Goal: Task Accomplishment & Management: Manage account settings

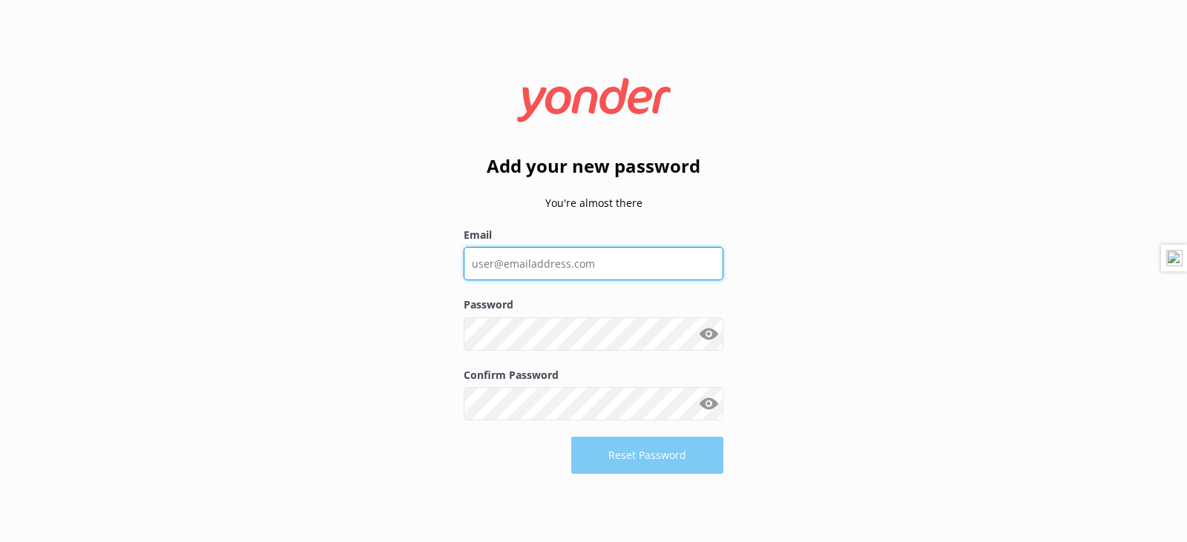
click at [639, 269] on input "Email" at bounding box center [594, 263] width 260 height 33
type input "kyle@paddlepub.com"
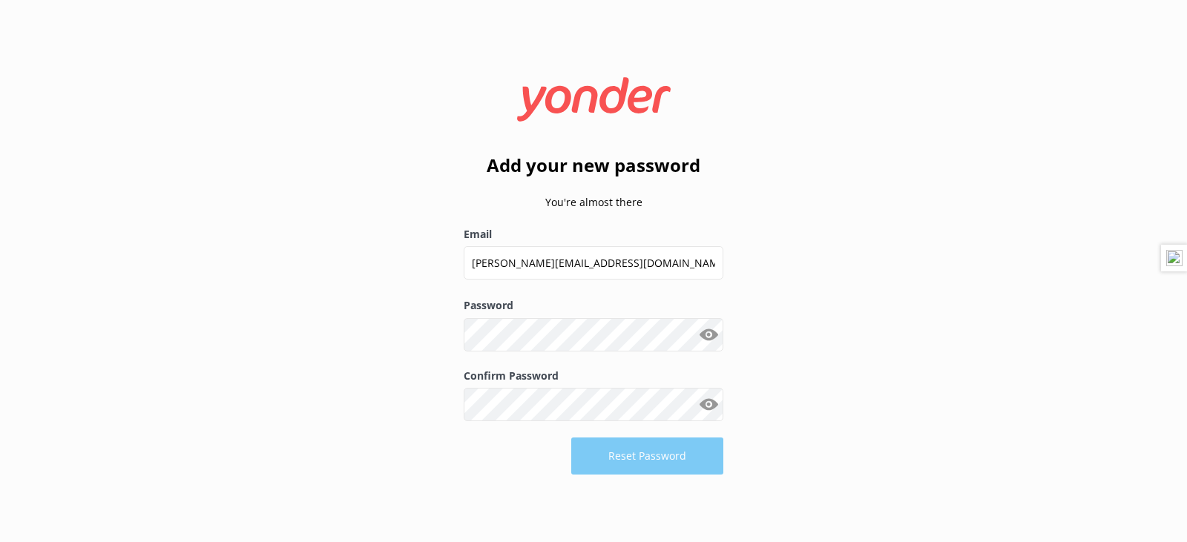
click at [719, 337] on button "Show password" at bounding box center [709, 335] width 30 height 30
click at [720, 464] on button "Reset Password" at bounding box center [647, 456] width 152 height 37
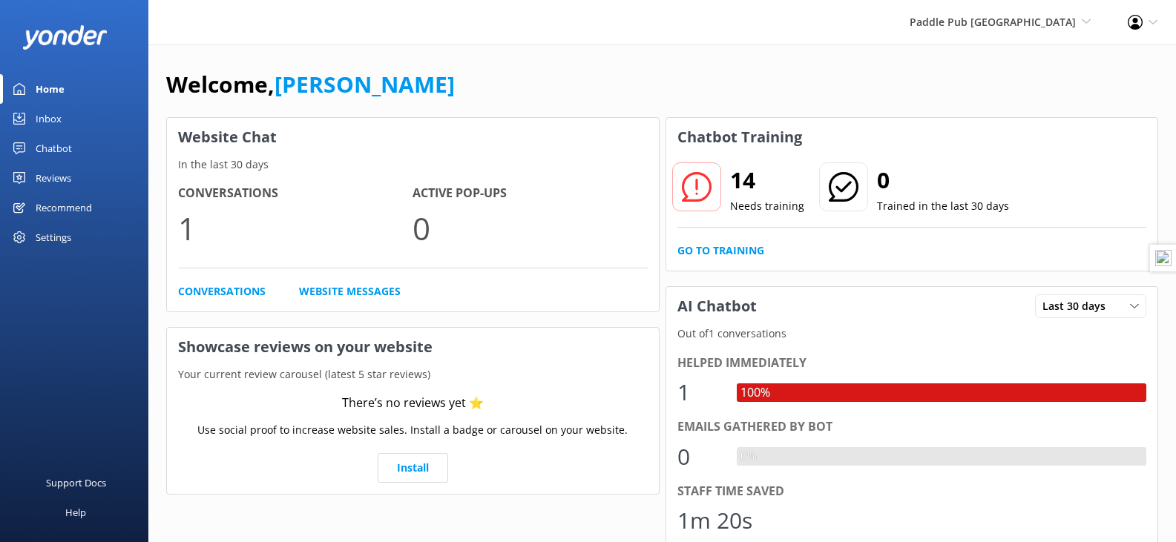
drag, startPoint x: 420, startPoint y: 139, endPoint x: 447, endPoint y: 92, distance: 54.5
click at [447, 92] on div "Welcome, Kyle" at bounding box center [662, 92] width 992 height 50
click at [1001, 11] on div "Paddle Pub Newport Beach Paddle Pub Newport Beach Paddle Pub San Diego" at bounding box center [1000, 22] width 218 height 45
click at [1010, 99] on link "Paddle Pub [GEOGRAPHIC_DATA]" at bounding box center [1035, 119] width 148 height 49
click at [42, 180] on div "Reviews" at bounding box center [54, 178] width 36 height 30
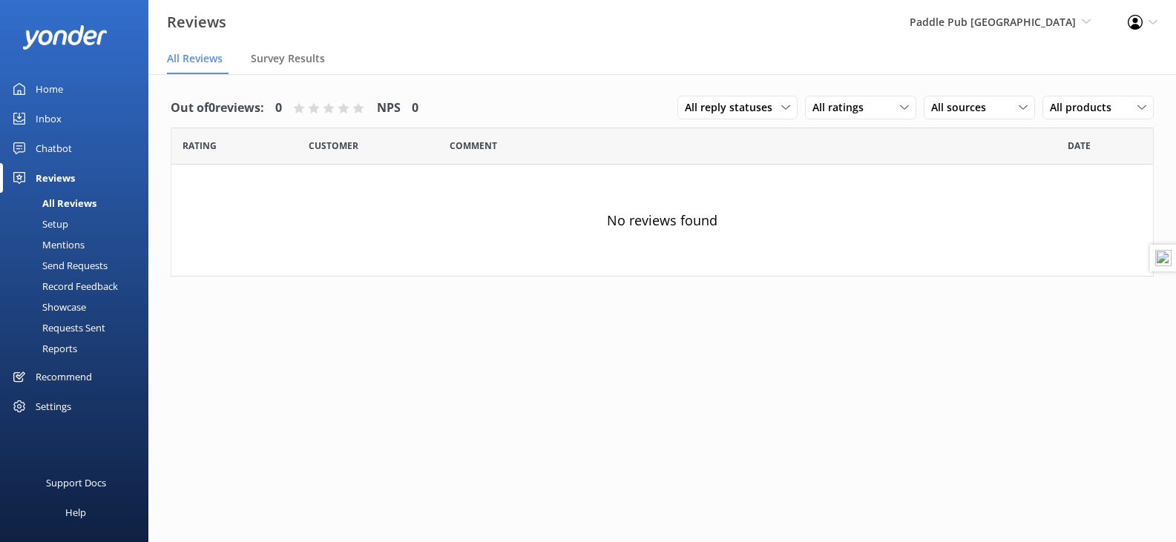
click at [70, 400] on div "Settings" at bounding box center [54, 407] width 36 height 30
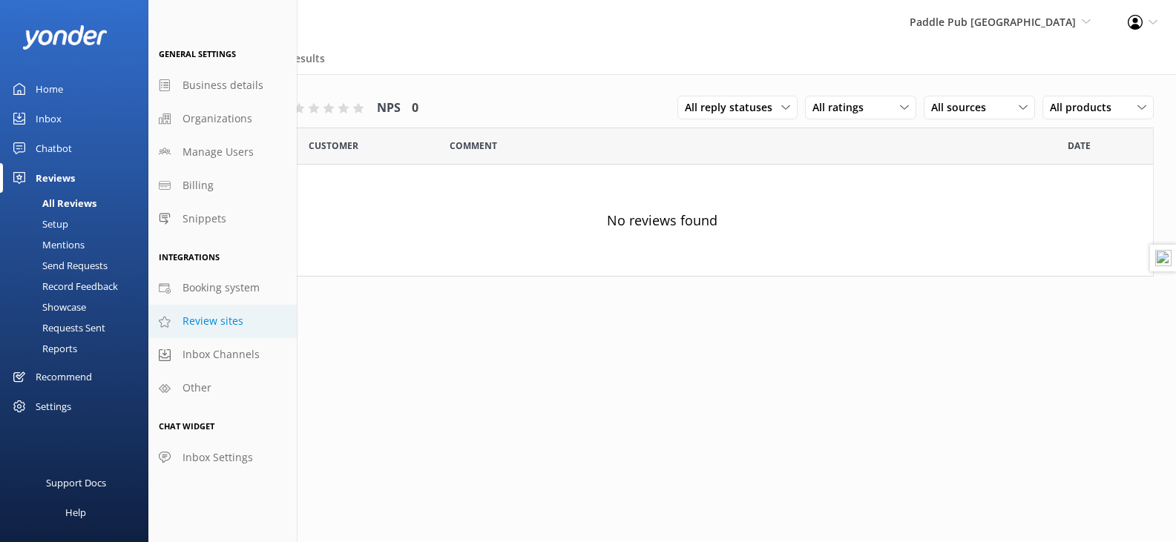
click at [226, 323] on span "Review sites" at bounding box center [212, 321] width 61 height 16
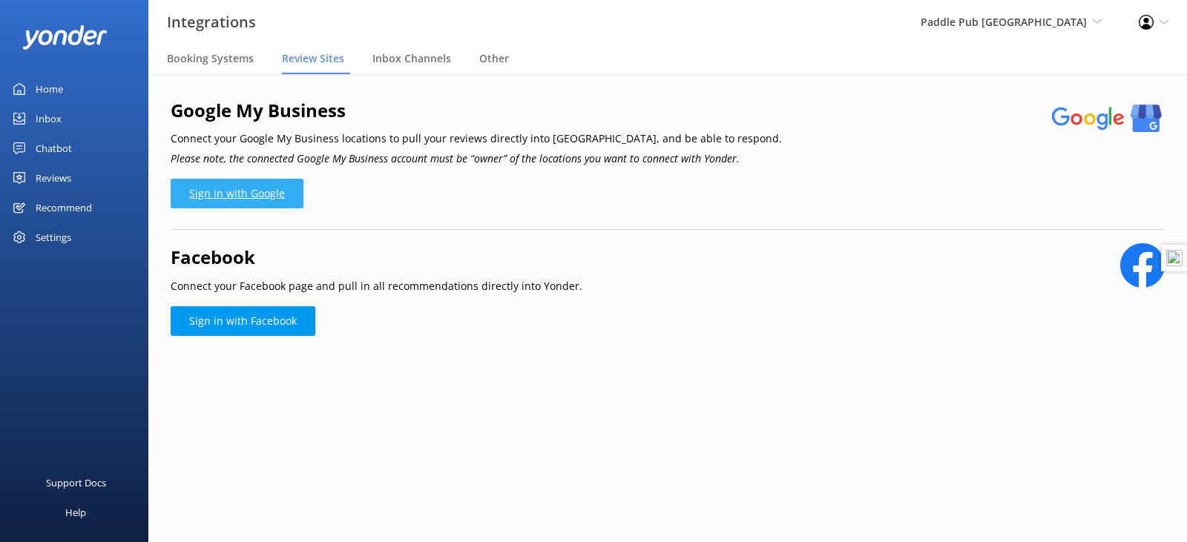
click at [266, 204] on link "Sign in with Google" at bounding box center [237, 194] width 133 height 30
click at [263, 203] on link "Sign in with Google" at bounding box center [237, 194] width 133 height 30
click at [1073, 6] on div "Paddle Pub San Diego Paddle Pub Newport Beach Paddle Pub San Diego" at bounding box center [1011, 22] width 218 height 45
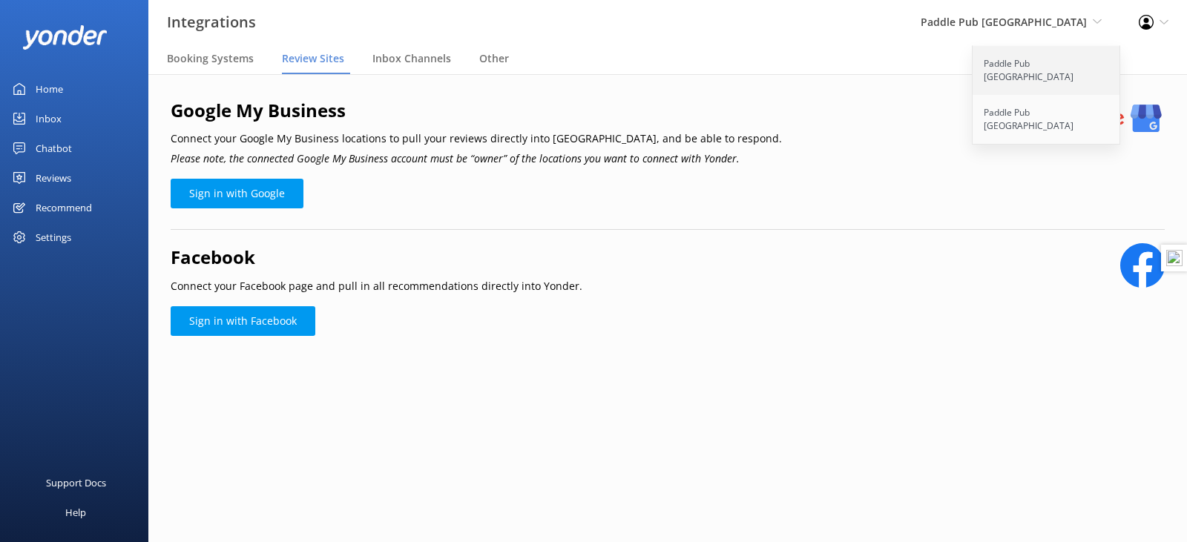
click at [1065, 52] on link "Paddle Pub [GEOGRAPHIC_DATA]" at bounding box center [1046, 70] width 148 height 49
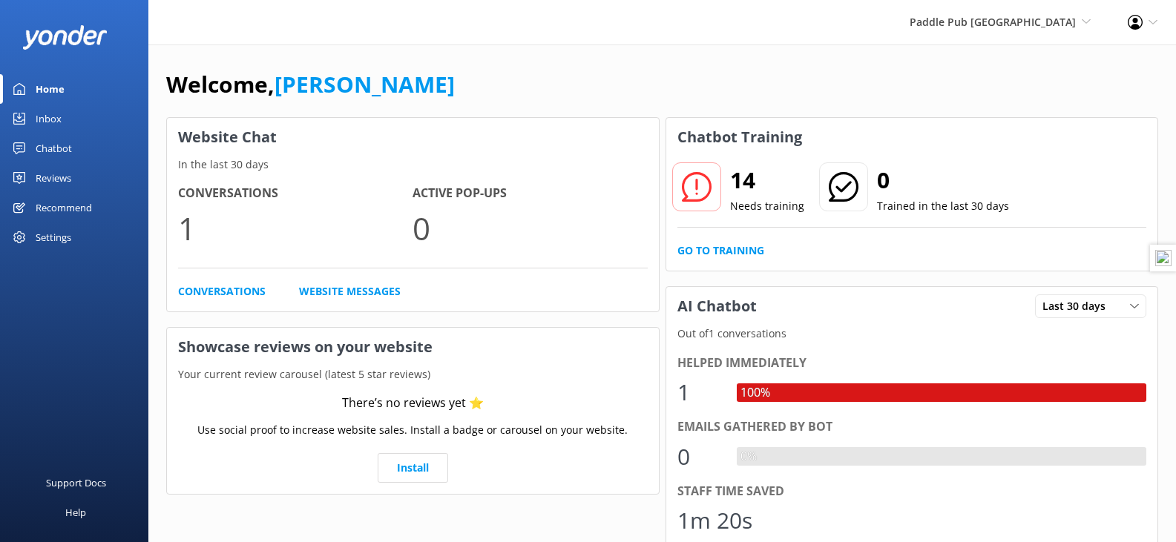
click at [83, 227] on div "Settings" at bounding box center [74, 238] width 148 height 30
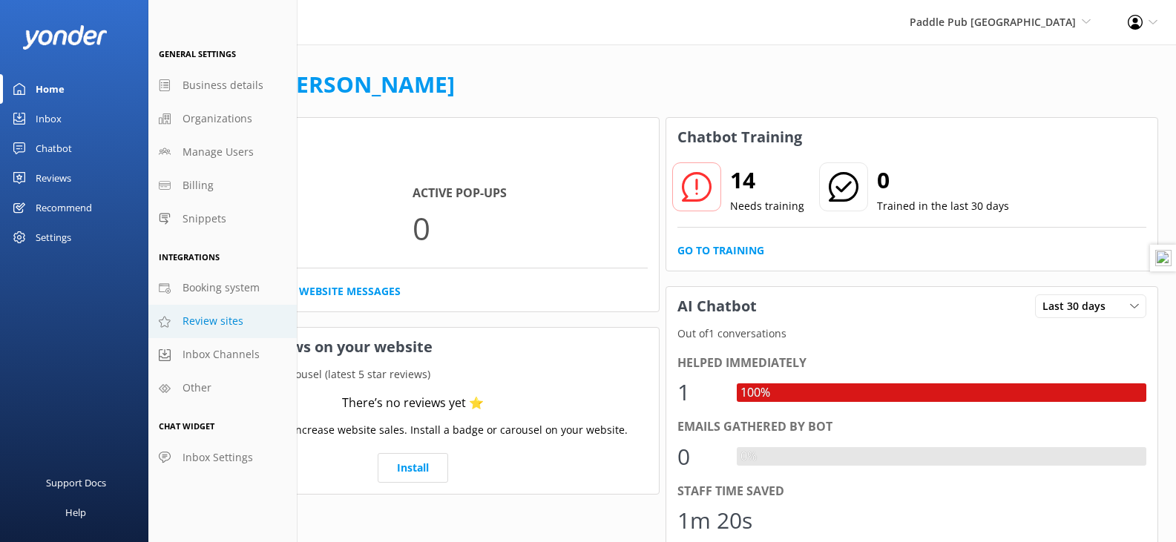
click at [224, 309] on link "Review sites" at bounding box center [222, 321] width 148 height 33
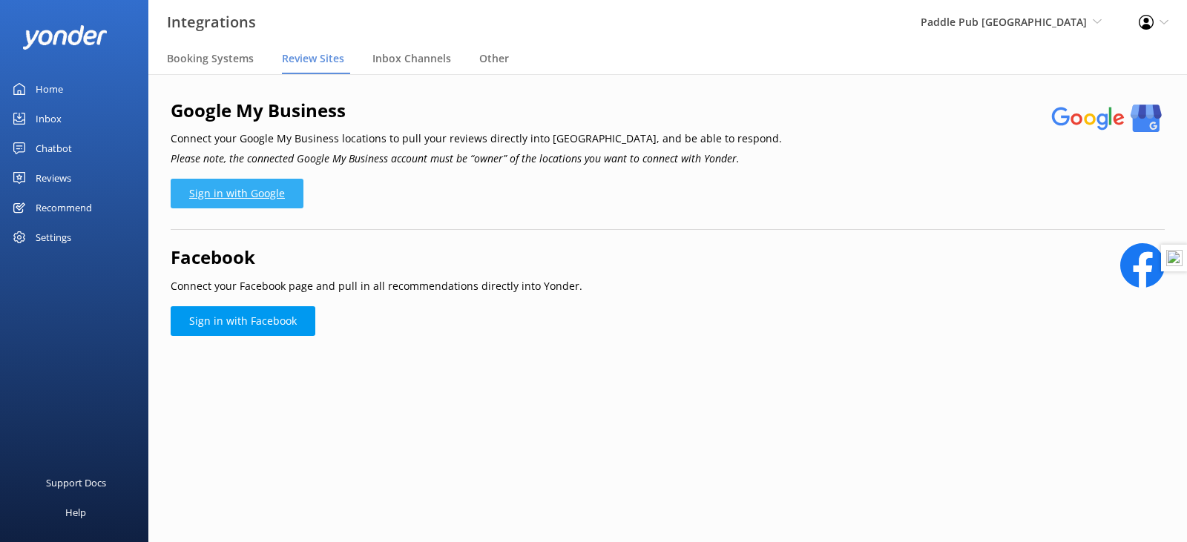
click at [241, 206] on link "Sign in with Google" at bounding box center [237, 194] width 133 height 30
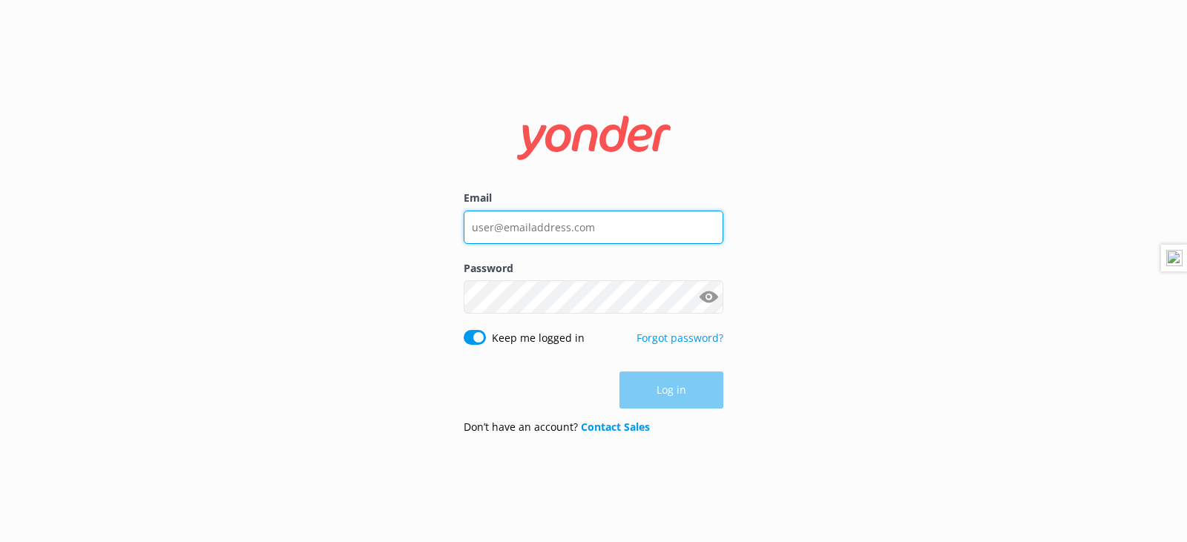
click at [594, 239] on input "Email" at bounding box center [594, 227] width 260 height 33
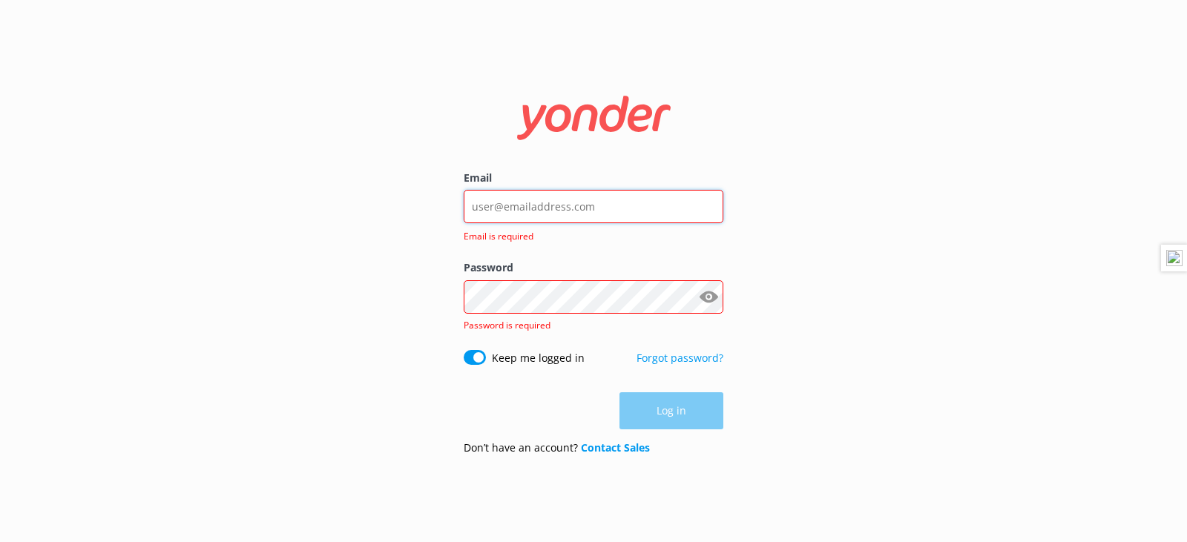
type input "[PERSON_NAME][EMAIL_ADDRESS][DOMAIN_NAME]"
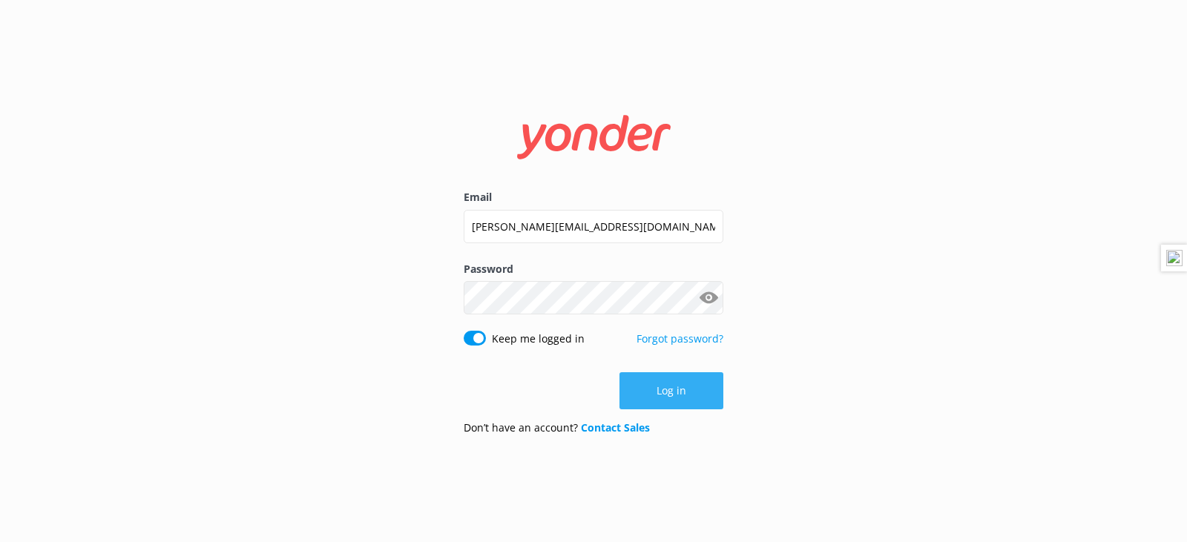
click at [676, 399] on button "Log in" at bounding box center [671, 390] width 104 height 37
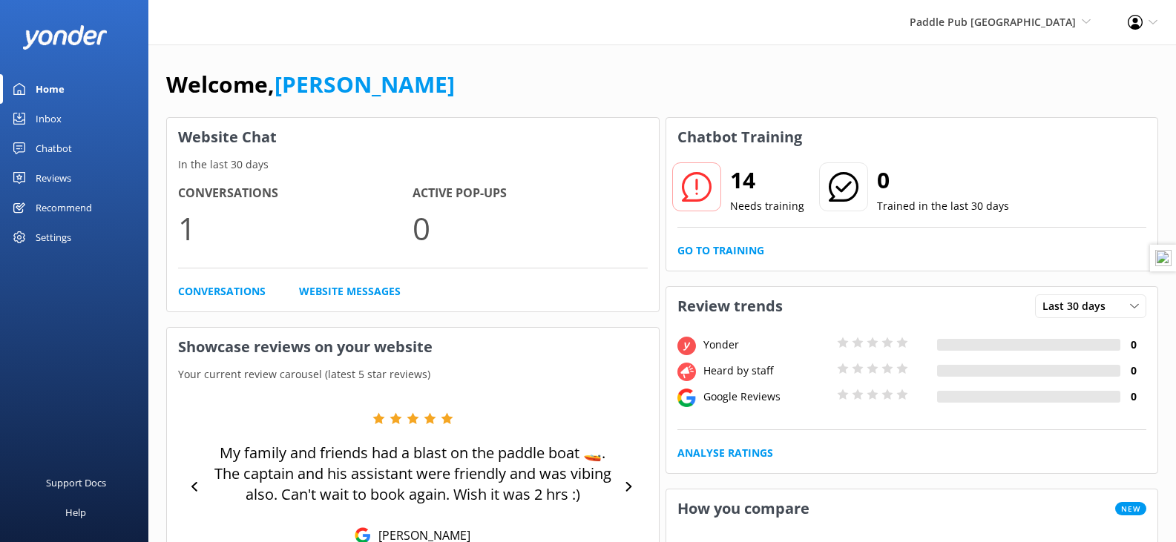
click at [71, 186] on div "Reviews" at bounding box center [54, 178] width 36 height 30
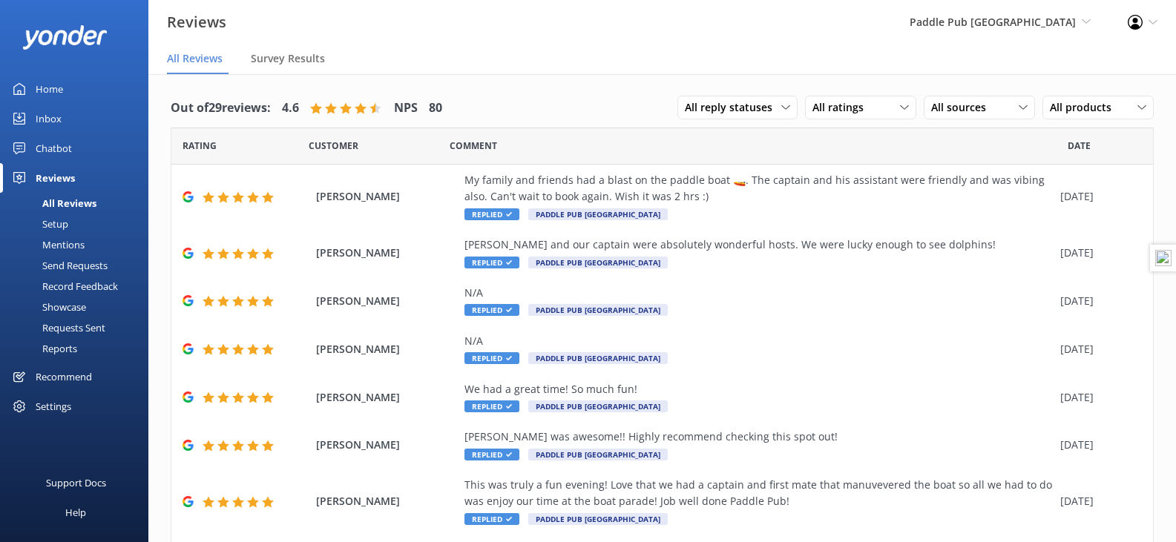
click at [386, 296] on span "Corrina Corrales" at bounding box center [386, 301] width 141 height 16
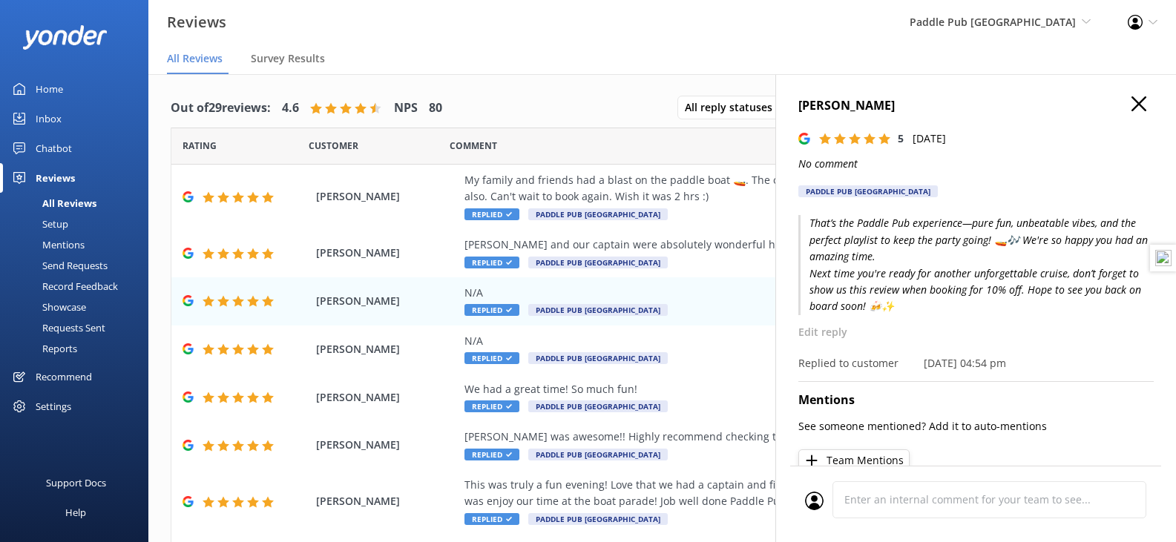
click at [724, 45] on nav "All Reviews Survey Results" at bounding box center [661, 60] width 1027 height 30
click at [1139, 100] on h4 "Corrina Corrales" at bounding box center [975, 105] width 355 height 19
click at [1131, 100] on icon "button" at bounding box center [1138, 103] width 15 height 15
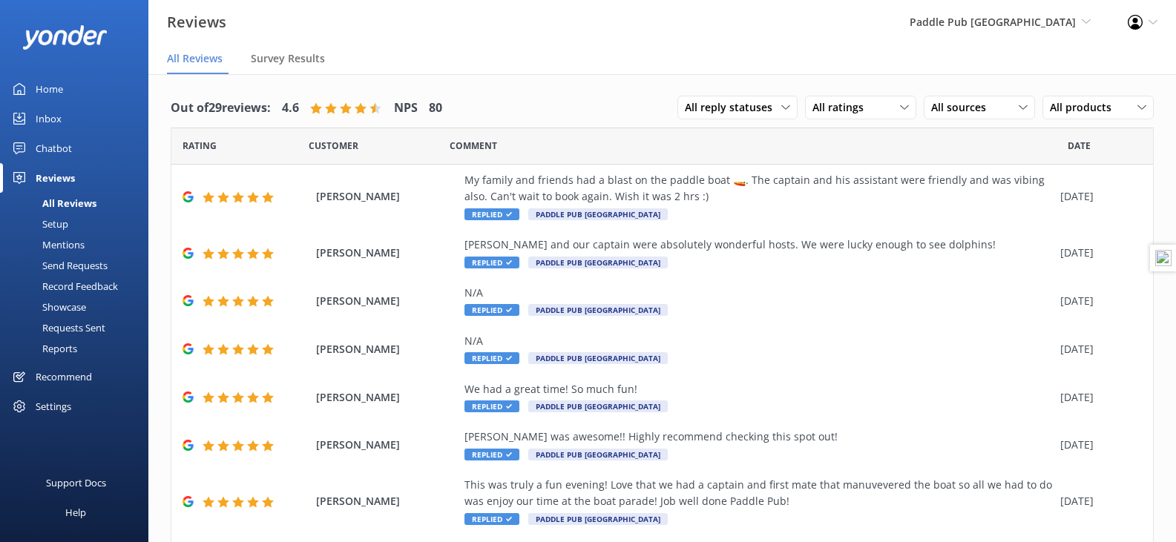
click at [77, 372] on div "Recommend" at bounding box center [64, 377] width 56 height 30
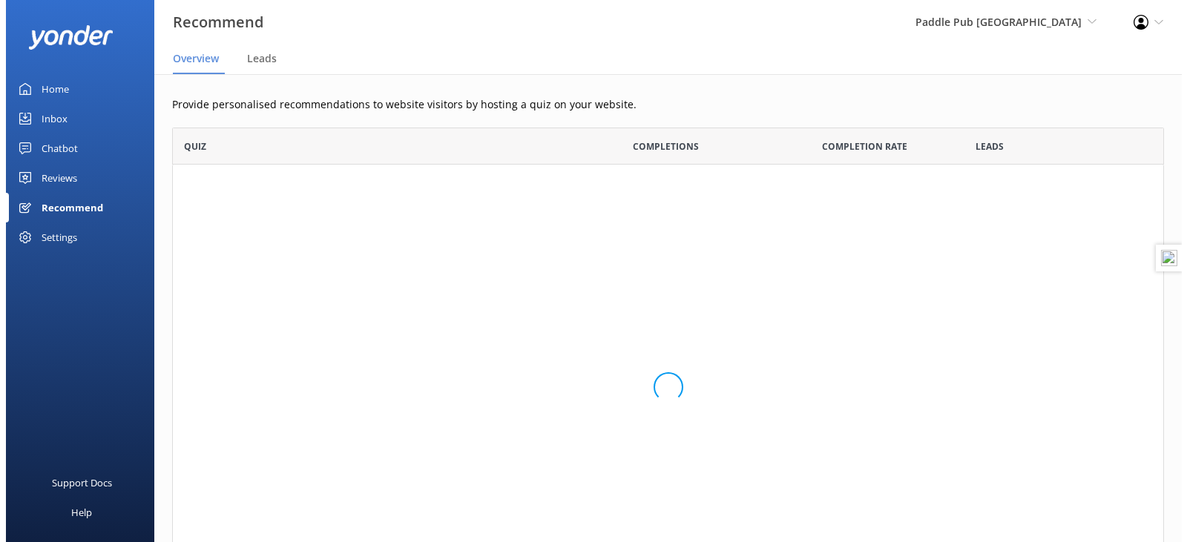
scroll to position [472, 981]
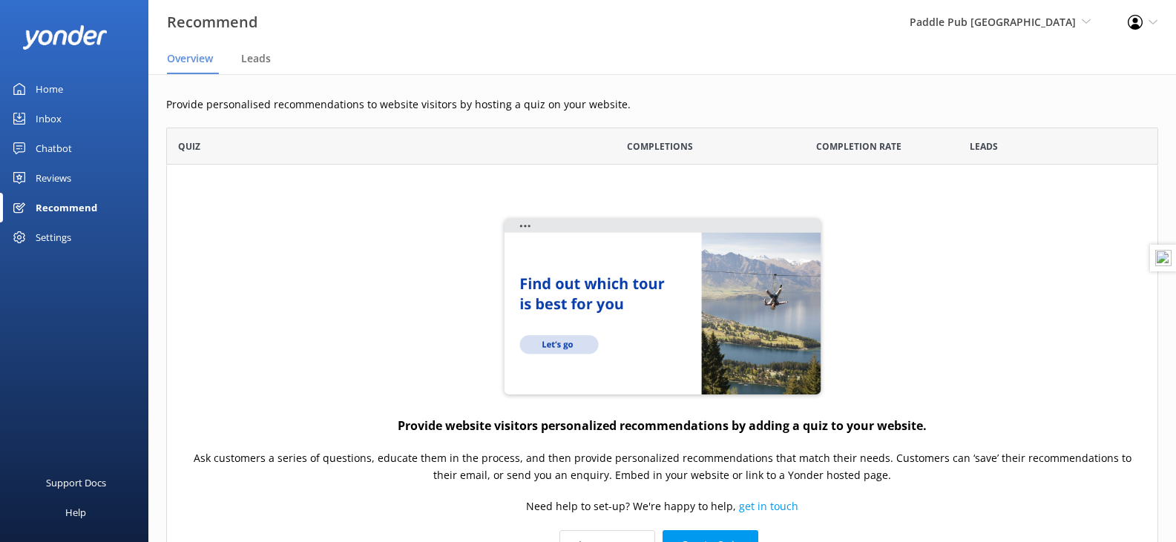
click at [57, 246] on div "Settings" at bounding box center [54, 238] width 36 height 30
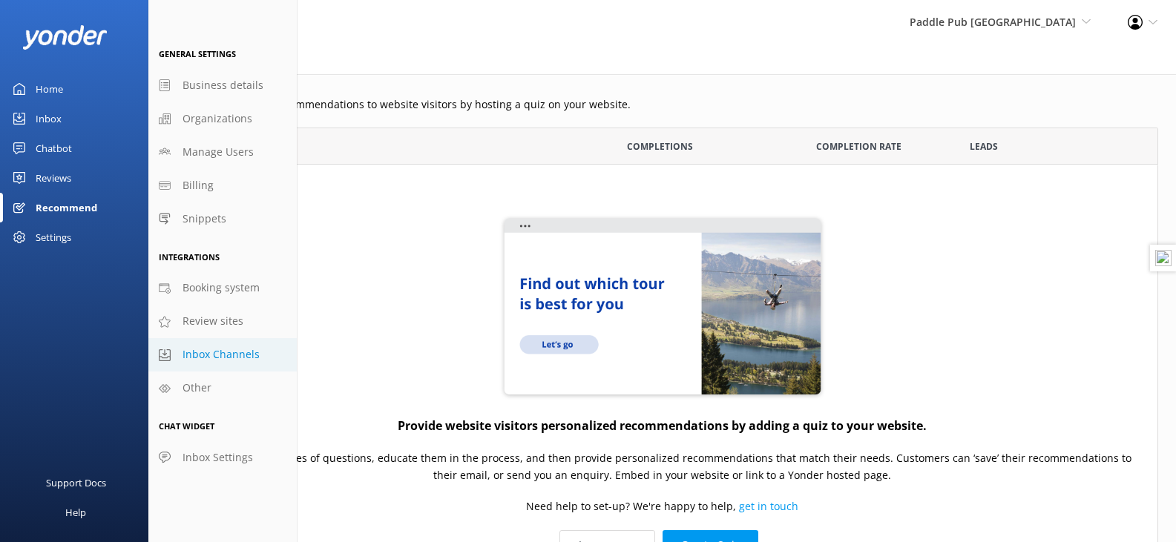
click at [238, 340] on link "Inbox Channels" at bounding box center [222, 354] width 148 height 33
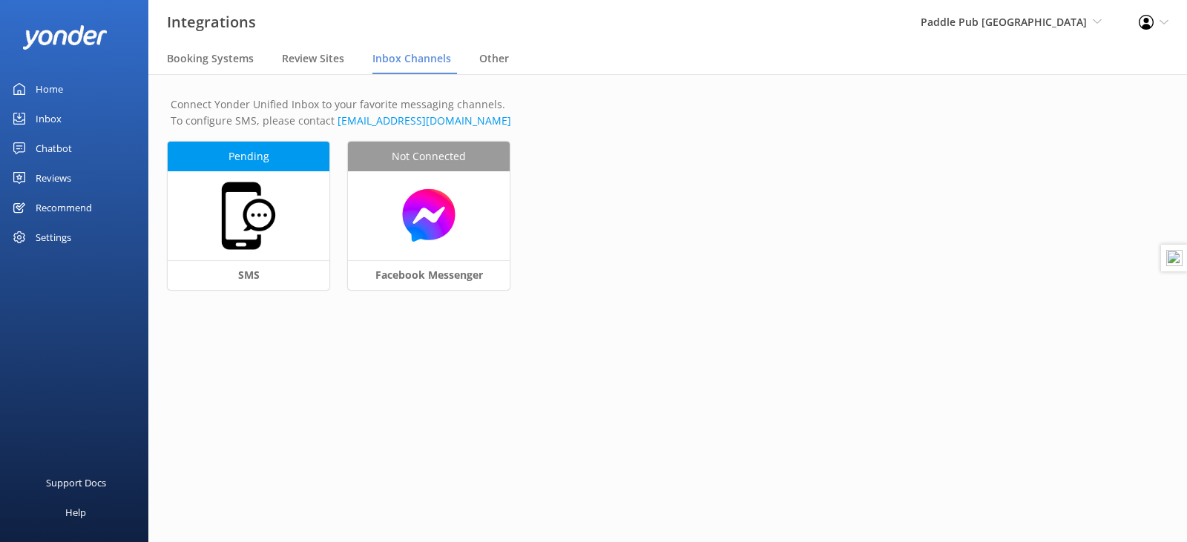
click at [48, 240] on div "Settings" at bounding box center [54, 238] width 36 height 30
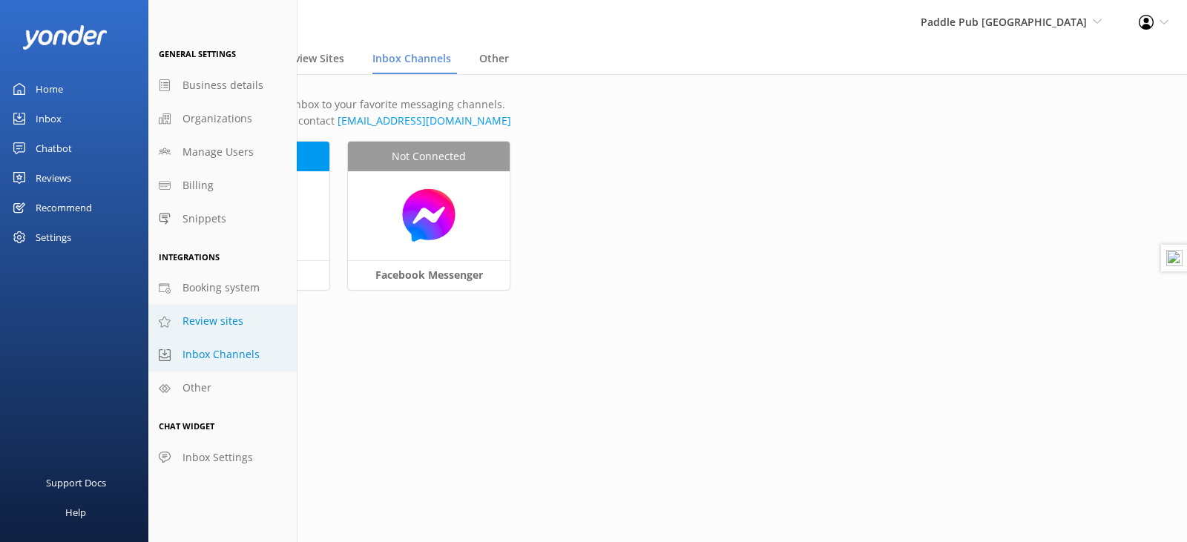
click at [214, 332] on link "Review sites" at bounding box center [222, 321] width 148 height 33
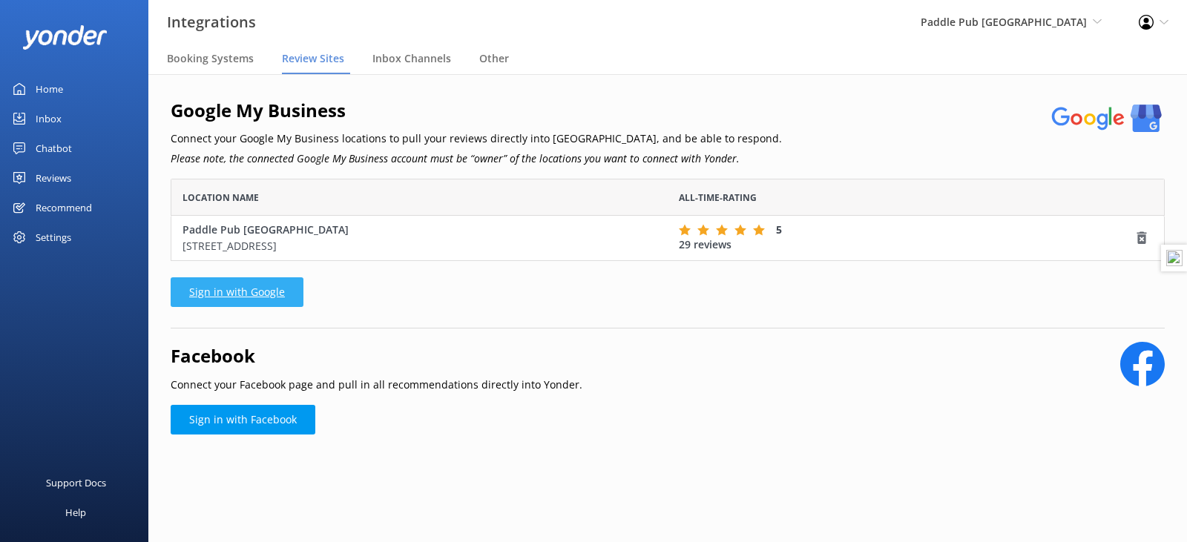
scroll to position [71, 983]
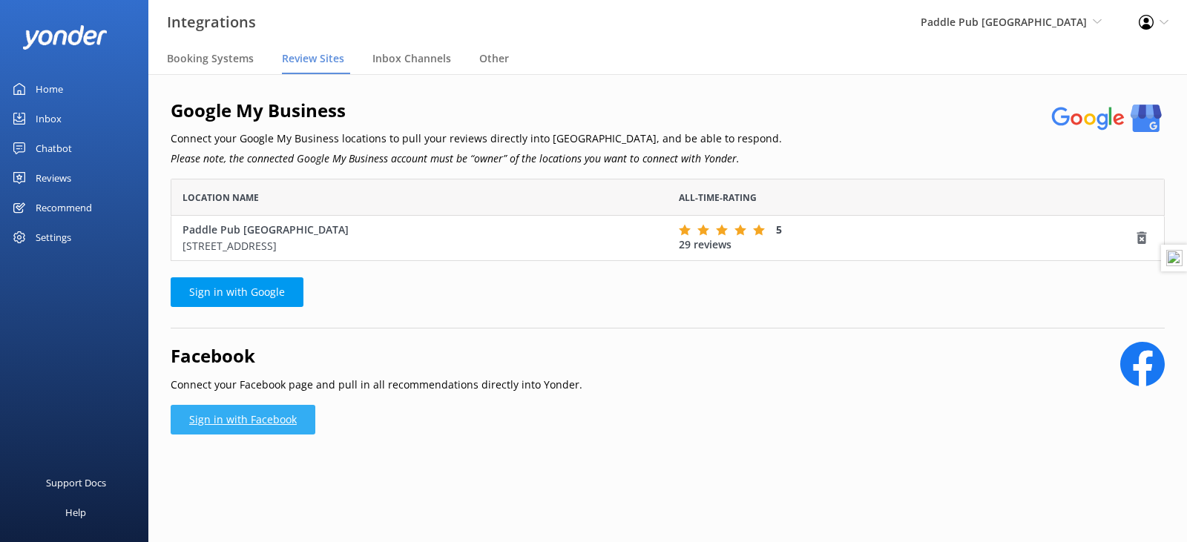
click at [293, 417] on link "Sign in with Facebook" at bounding box center [243, 420] width 145 height 30
click at [303, 421] on link "Sign in with Facebook" at bounding box center [243, 420] width 145 height 30
click at [243, 418] on link "Sign in with Facebook" at bounding box center [243, 420] width 145 height 30
click at [318, 415] on div "Facebook Connect your Facebook page and pull in all recommendations directly in…" at bounding box center [668, 398] width 994 height 113
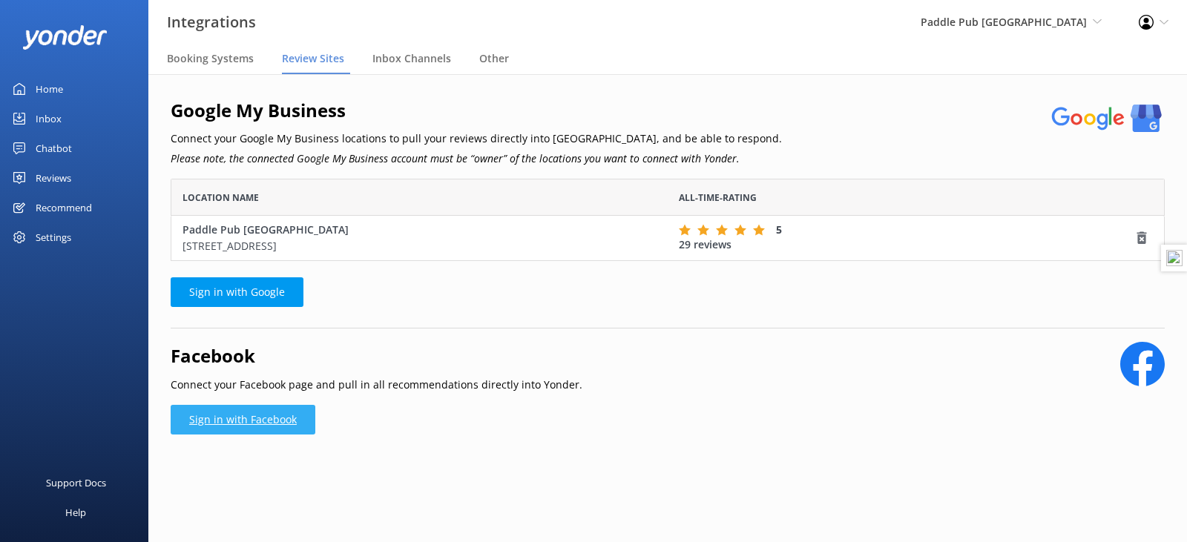
click at [292, 421] on link "Sign in with Facebook" at bounding box center [243, 420] width 145 height 30
click at [251, 414] on link "Sign in with Facebook" at bounding box center [243, 420] width 145 height 30
click at [279, 421] on link "Sign in with Facebook" at bounding box center [243, 420] width 145 height 30
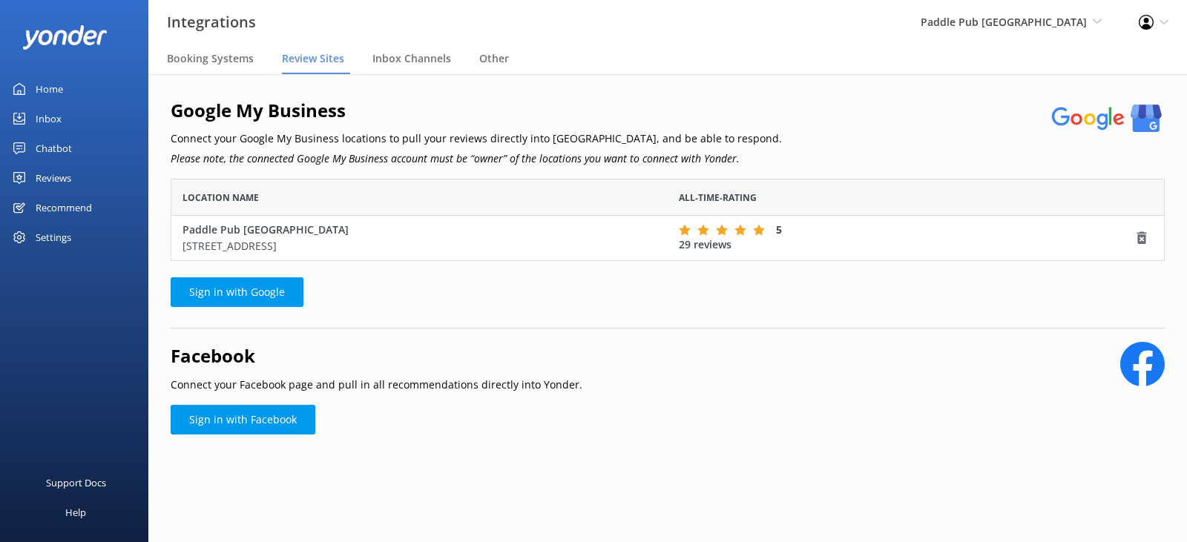
scroll to position [71, 983]
click at [1060, 15] on span "Paddle Pub [GEOGRAPHIC_DATA]" at bounding box center [1004, 22] width 166 height 14
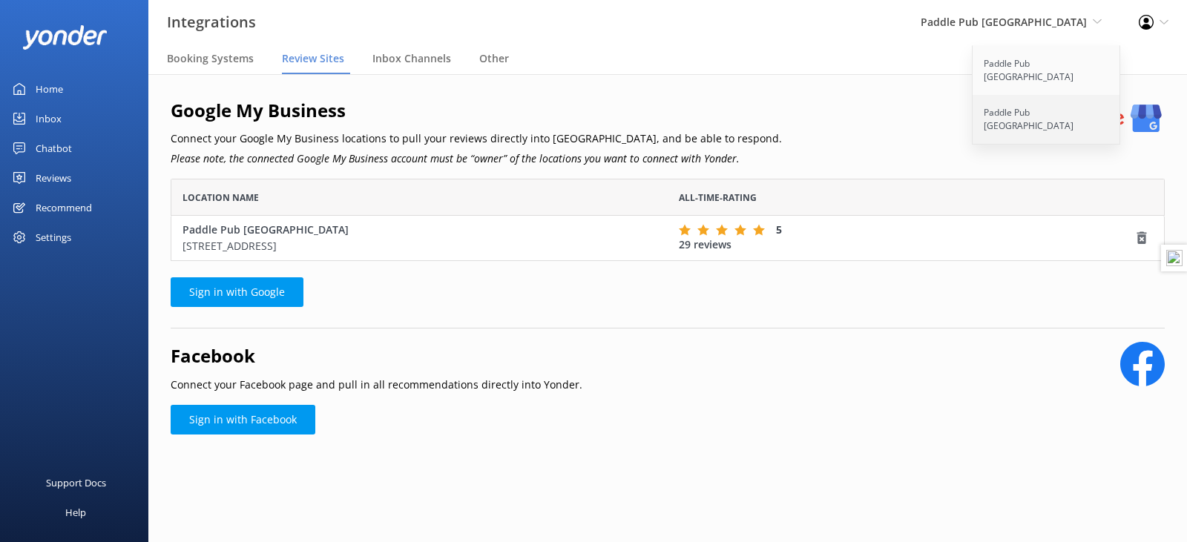
click at [1009, 95] on link "Paddle Pub [GEOGRAPHIC_DATA]" at bounding box center [1046, 119] width 148 height 49
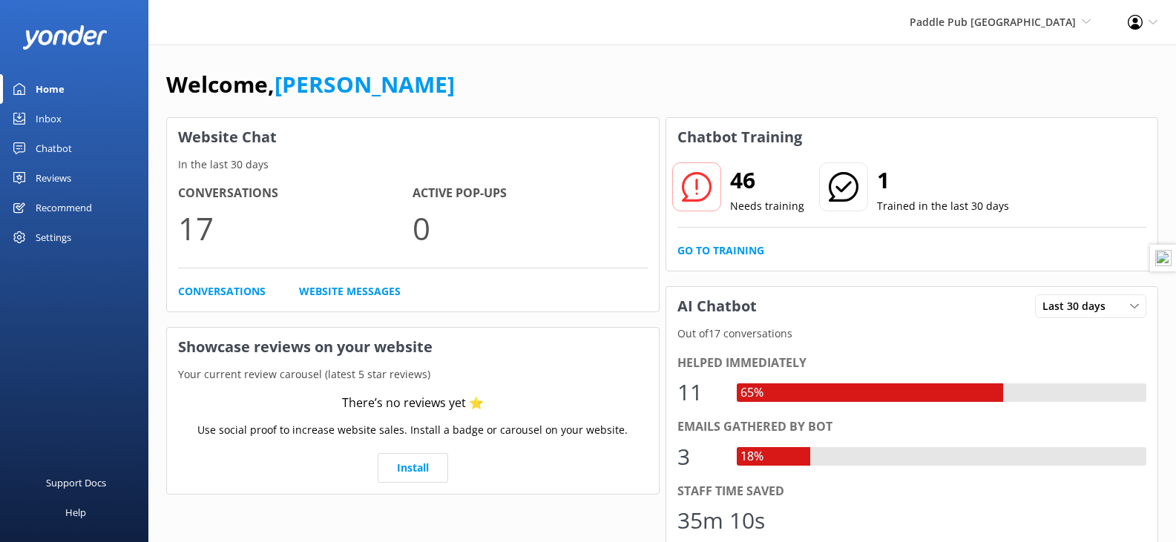
click at [66, 226] on div "Settings" at bounding box center [54, 238] width 36 height 30
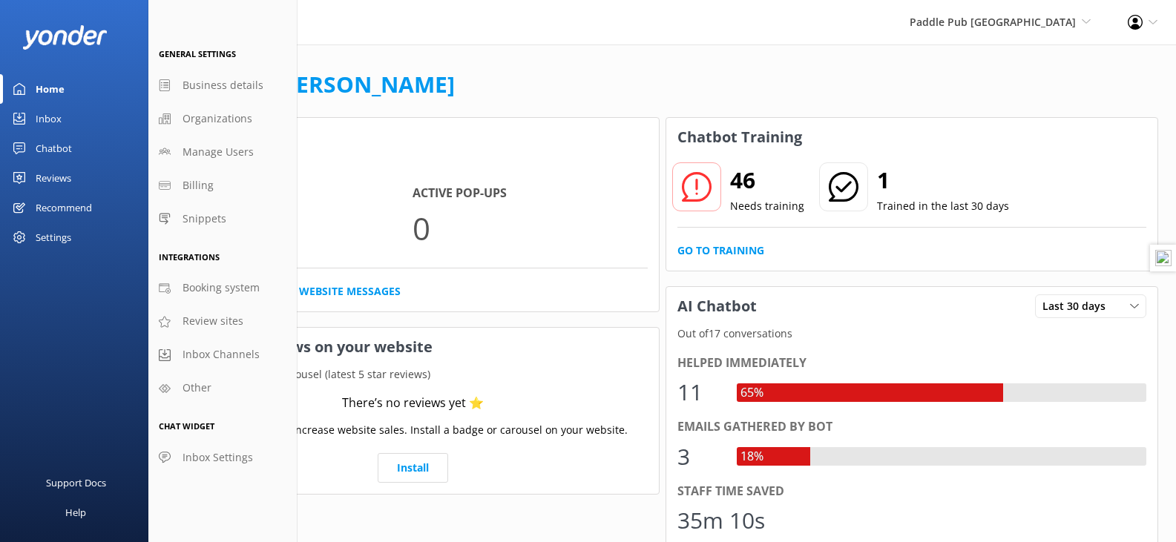
click at [67, 234] on div "Settings" at bounding box center [54, 238] width 36 height 30
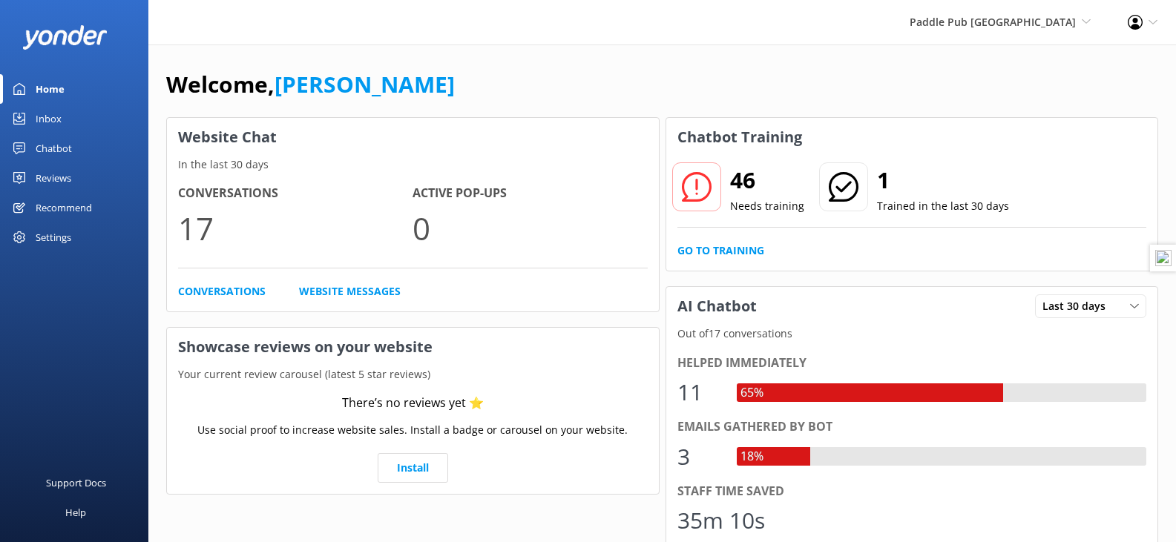
click at [65, 234] on div "Settings" at bounding box center [54, 238] width 36 height 30
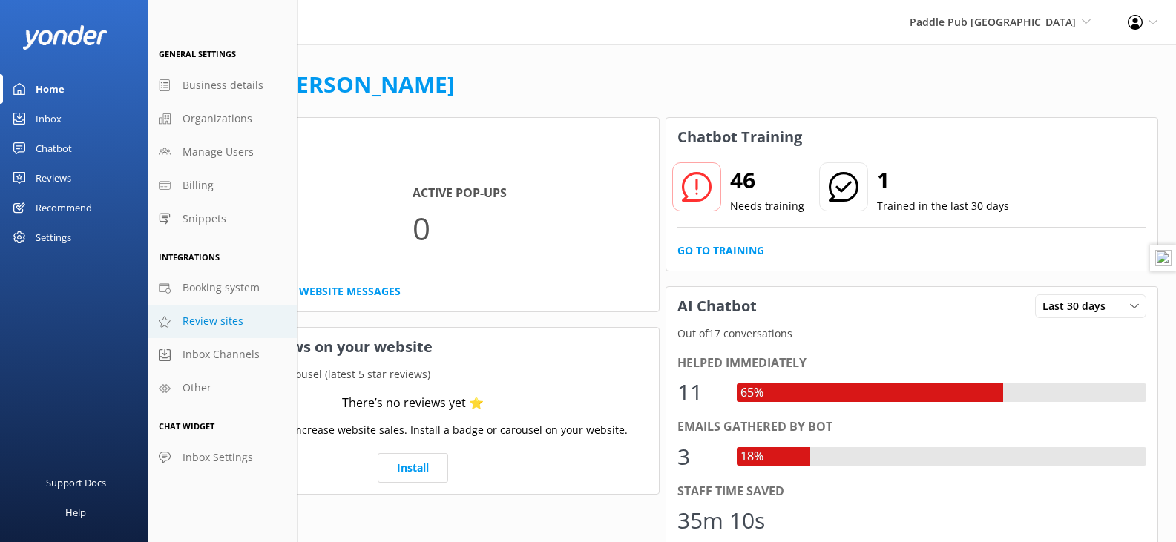
click at [224, 326] on span "Review sites" at bounding box center [212, 321] width 61 height 16
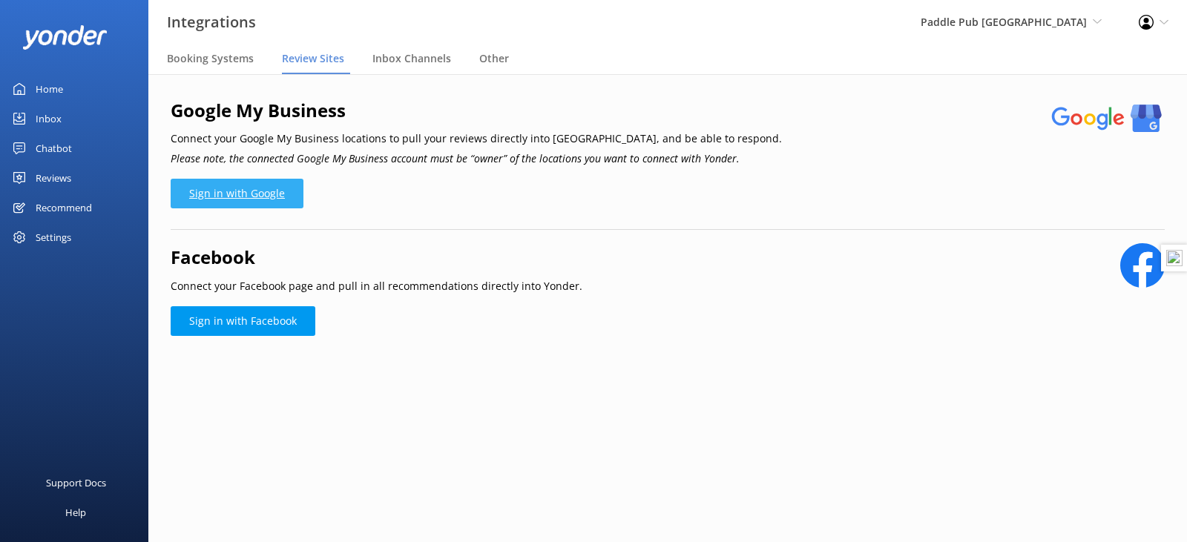
click at [270, 199] on link "Sign in with Google" at bounding box center [237, 194] width 133 height 30
click at [285, 188] on link "Sign in with Google" at bounding box center [237, 194] width 133 height 30
click at [271, 205] on link "Sign in with Google" at bounding box center [237, 194] width 133 height 30
click at [272, 204] on link "Sign in with Google" at bounding box center [237, 194] width 133 height 30
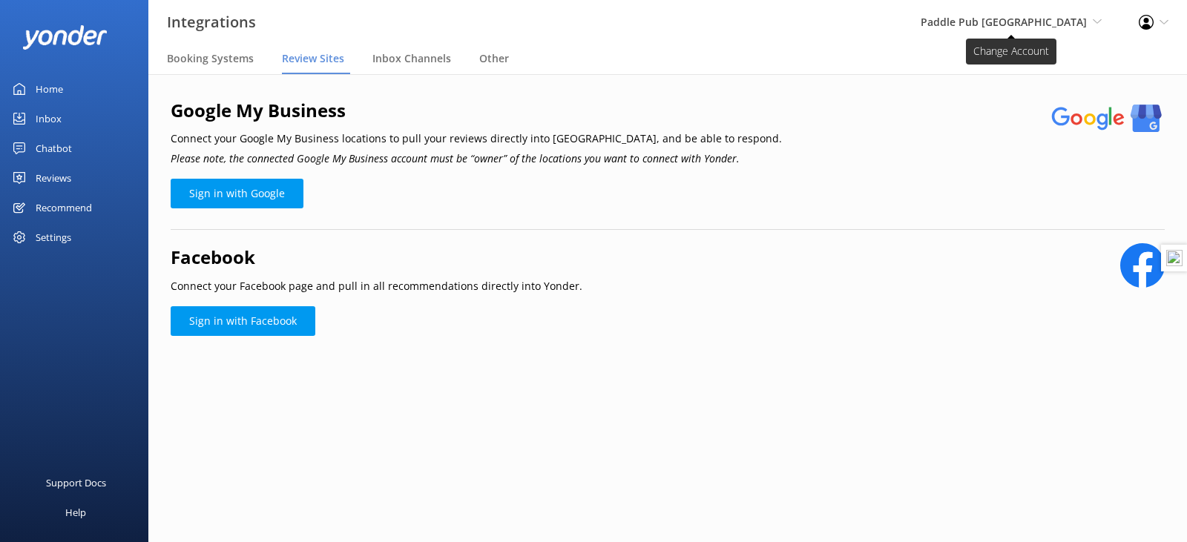
click at [1096, 26] on span "Paddle Pub San Diego Paddle Pub Newport Beach Paddle Pub San Diego" at bounding box center [1011, 22] width 181 height 16
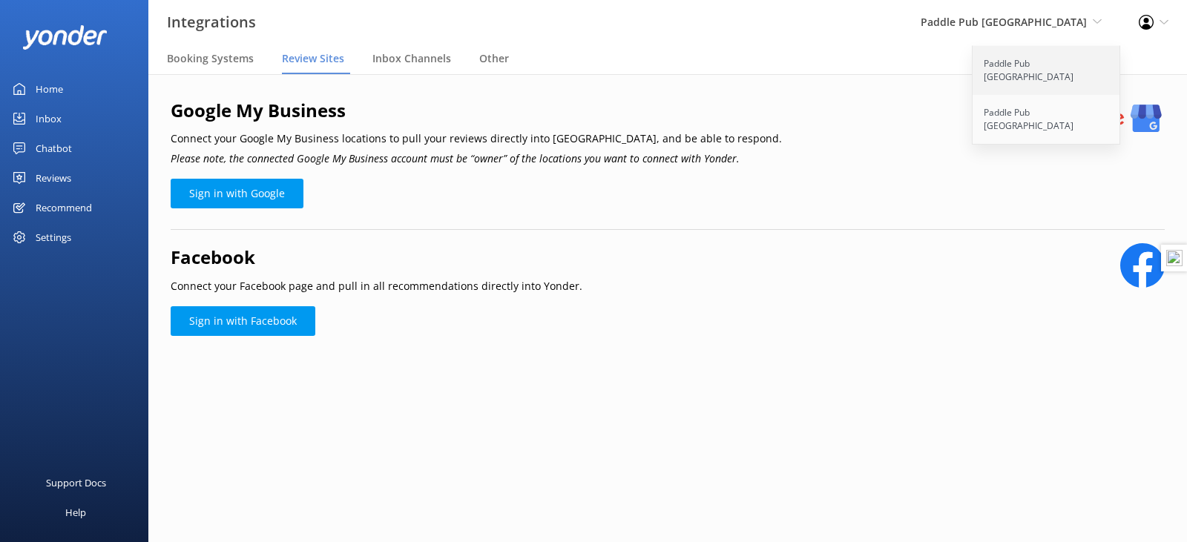
click at [1044, 69] on link "Paddle Pub [GEOGRAPHIC_DATA]" at bounding box center [1046, 70] width 148 height 49
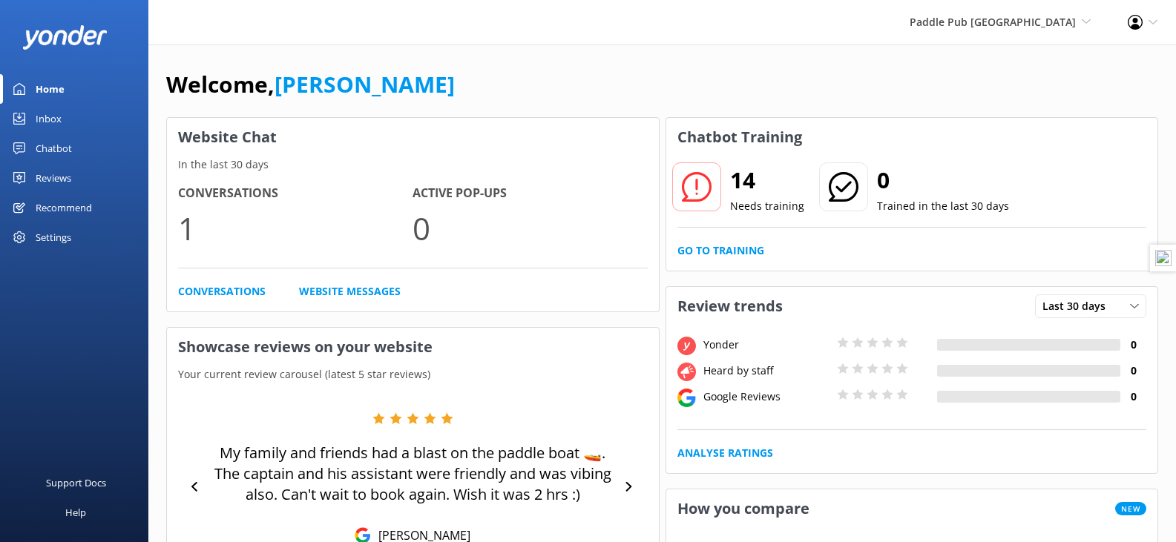
click at [47, 244] on div "Settings" at bounding box center [54, 238] width 36 height 30
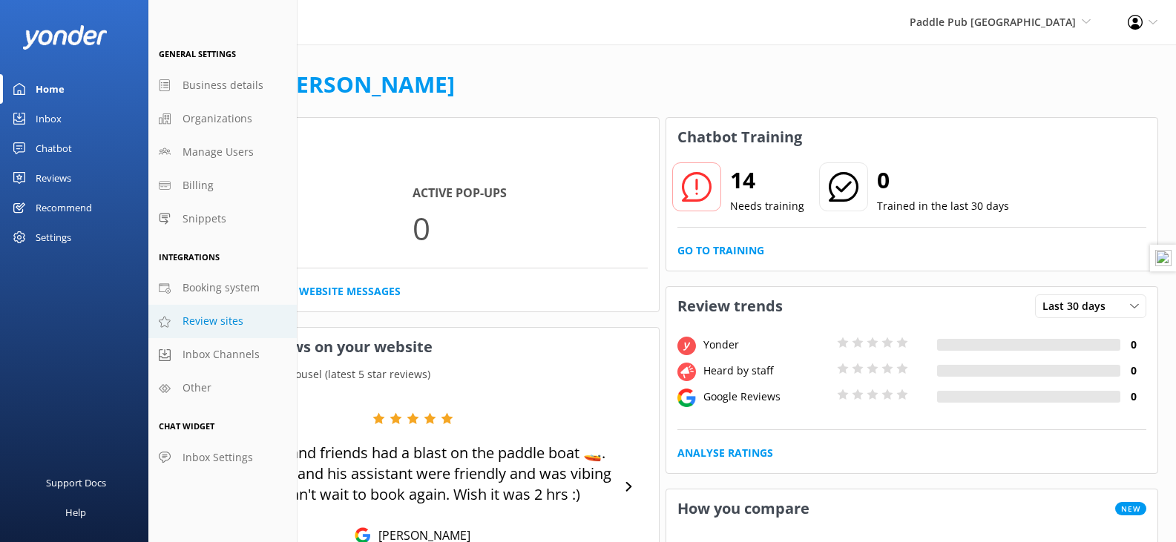
click at [214, 318] on span "Review sites" at bounding box center [212, 321] width 61 height 16
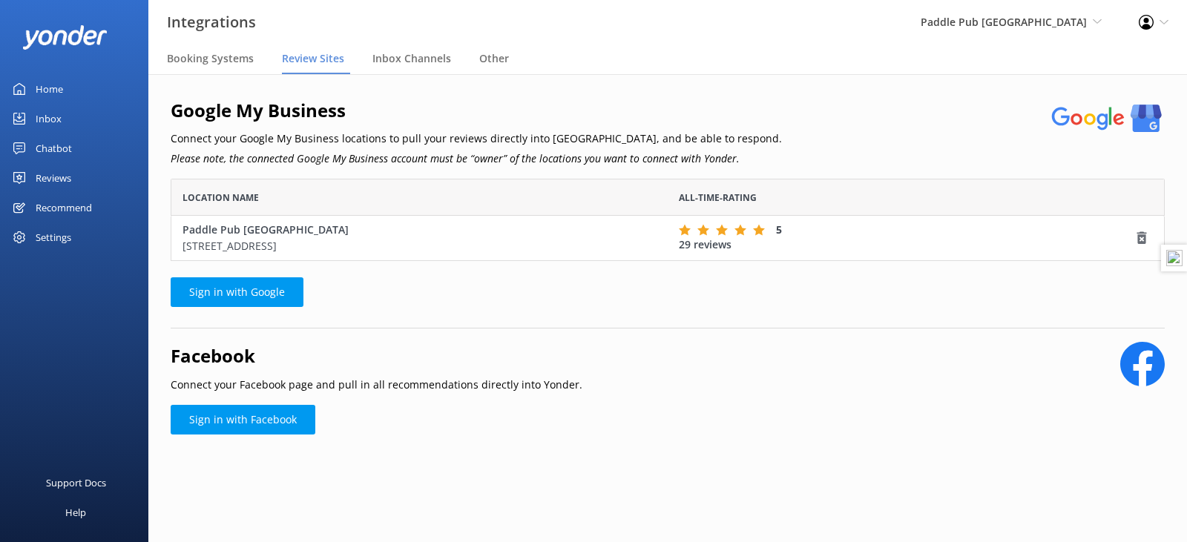
scroll to position [71, 983]
click at [75, 177] on link "Reviews" at bounding box center [74, 178] width 148 height 30
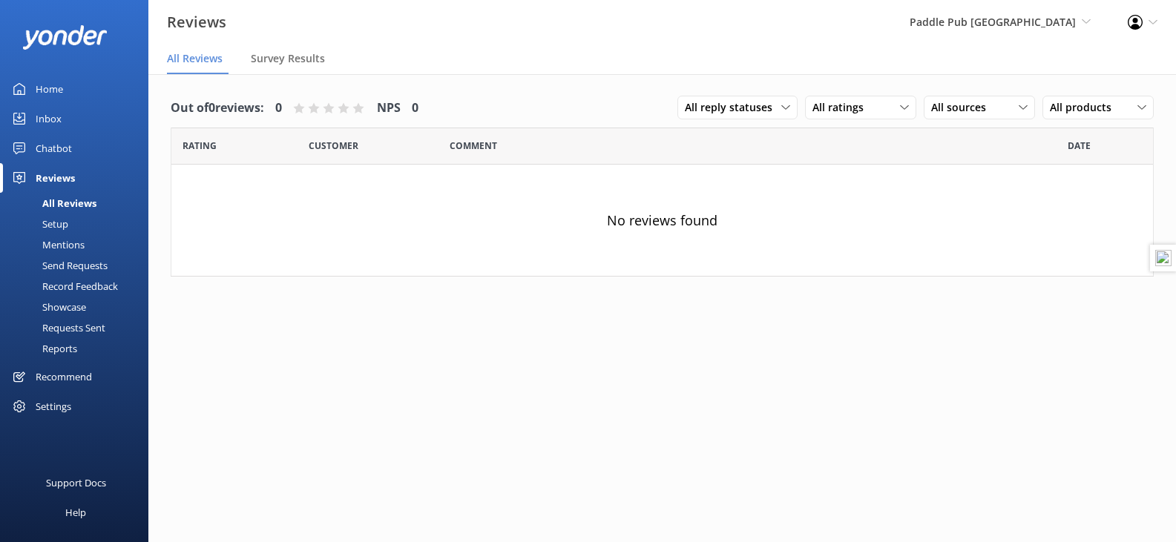
click at [74, 422] on div "Home Inbox Chatbot Content Products Chat Logs Website Widget Pop-up messages Re…" at bounding box center [74, 218] width 148 height 436
click at [62, 407] on div "Settings" at bounding box center [54, 407] width 36 height 30
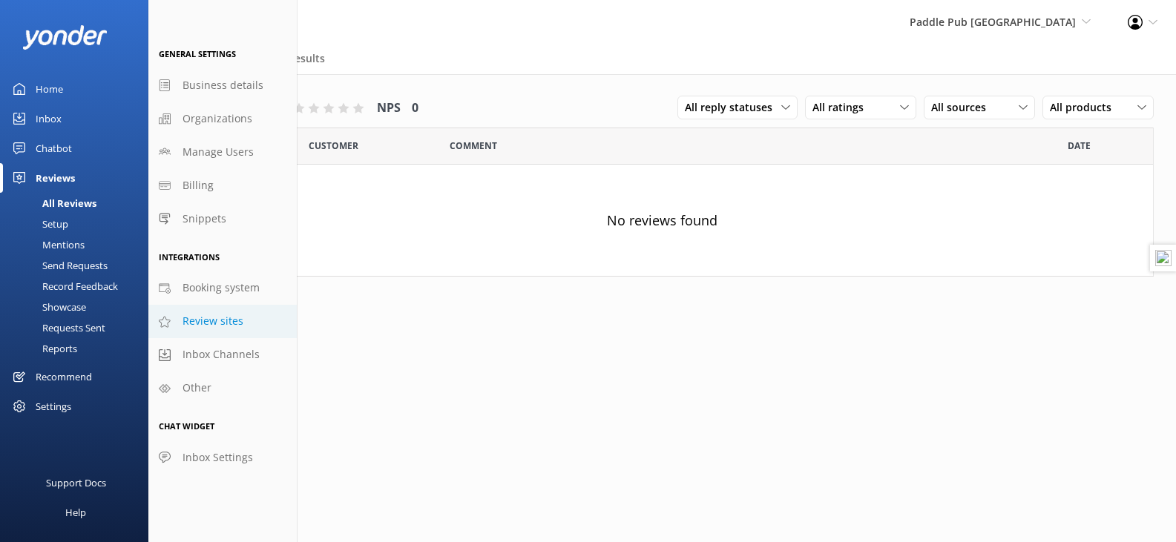
click at [224, 316] on span "Review sites" at bounding box center [212, 321] width 61 height 16
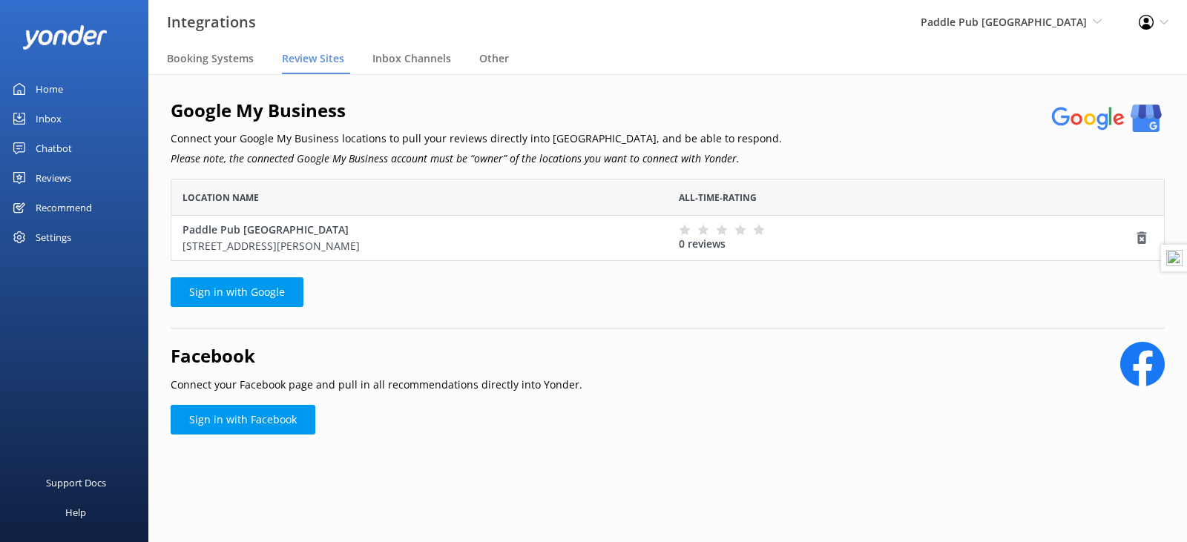
scroll to position [71, 983]
click at [283, 234] on div "Paddle Pub [GEOGRAPHIC_DATA] [STREET_ADDRESS]" at bounding box center [419, 238] width 474 height 33
click at [250, 294] on link "Sign in with Google" at bounding box center [237, 292] width 133 height 30
